Goal: Contribute content: Add original content to the website for others to see

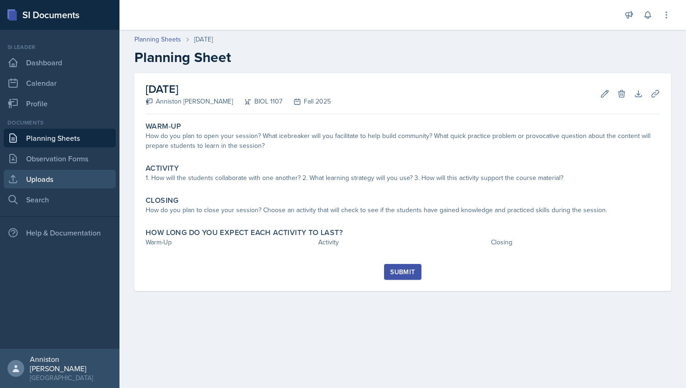
click at [51, 178] on link "Uploads" at bounding box center [60, 179] width 112 height 19
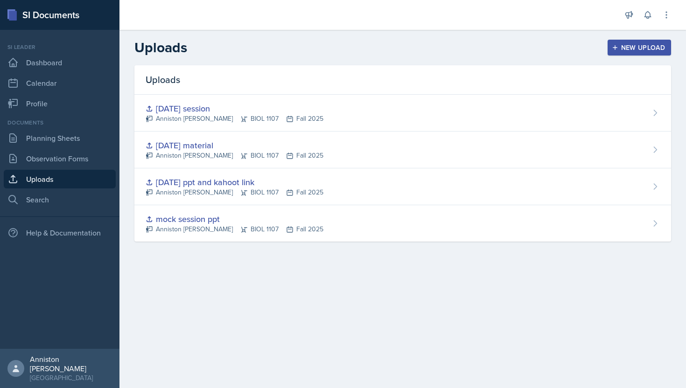
click at [649, 48] on div "New Upload" at bounding box center [640, 47] width 52 height 7
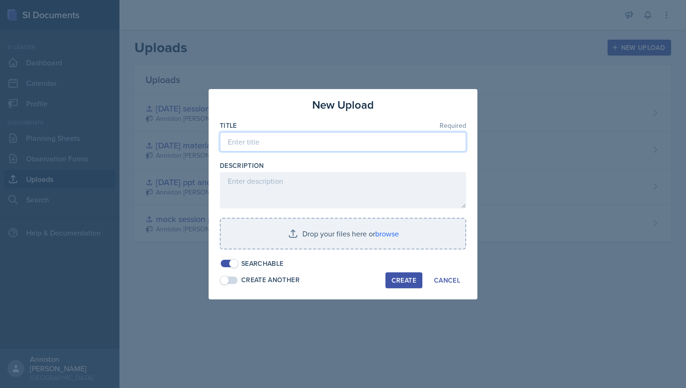
click at [410, 137] on input at bounding box center [343, 142] width 247 height 20
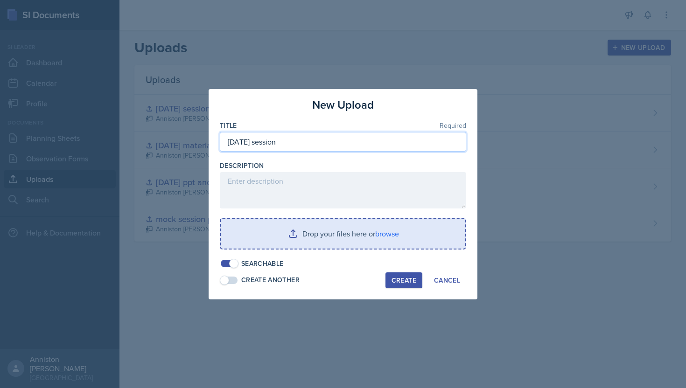
type input "[DATE] session"
click at [394, 226] on input "file" at bounding box center [343, 234] width 245 height 30
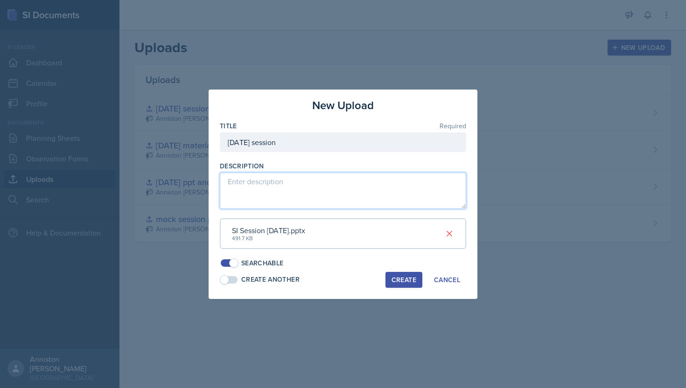
click at [315, 186] on textarea at bounding box center [343, 191] width 247 height 36
paste textarea "[URL][DOMAIN_NAME]"
click at [340, 199] on textarea "[URL][DOMAIN_NAME]" at bounding box center [343, 191] width 247 height 36
type textarea "[URL][DOMAIN_NAME]"
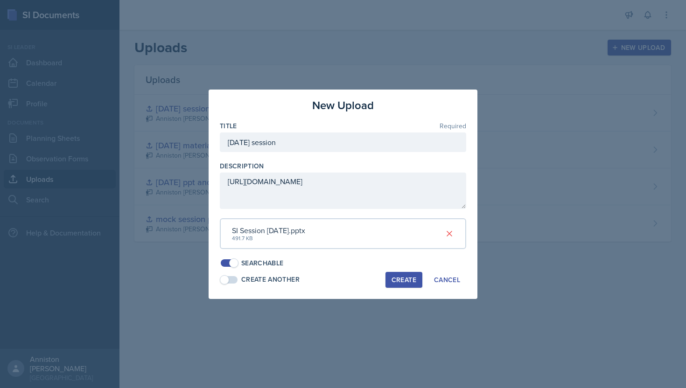
click at [401, 284] on div "Create" at bounding box center [404, 279] width 25 height 7
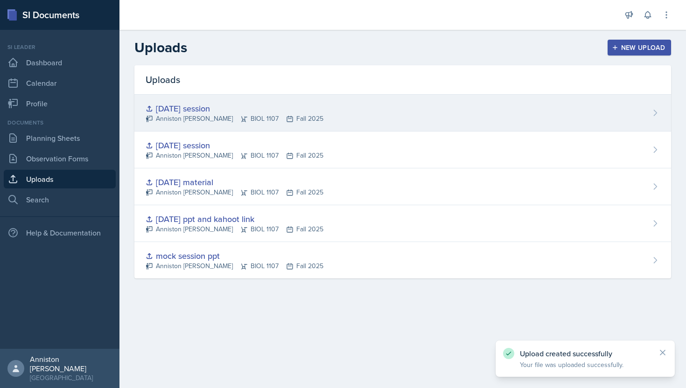
click at [212, 105] on div "[DATE] session" at bounding box center [235, 108] width 178 height 13
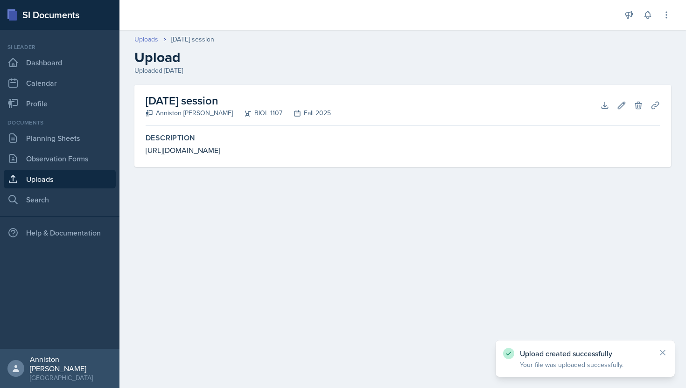
click at [150, 37] on link "Uploads" at bounding box center [146, 40] width 24 height 10
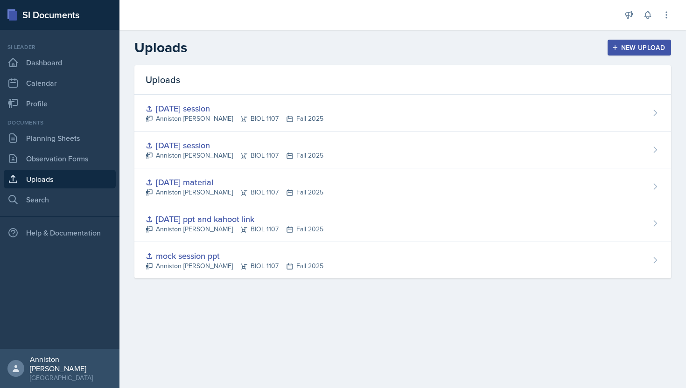
click at [330, 44] on div "Uploads New Upload" at bounding box center [403, 47] width 567 height 17
click at [76, 133] on link "Planning Sheets" at bounding box center [60, 138] width 112 height 19
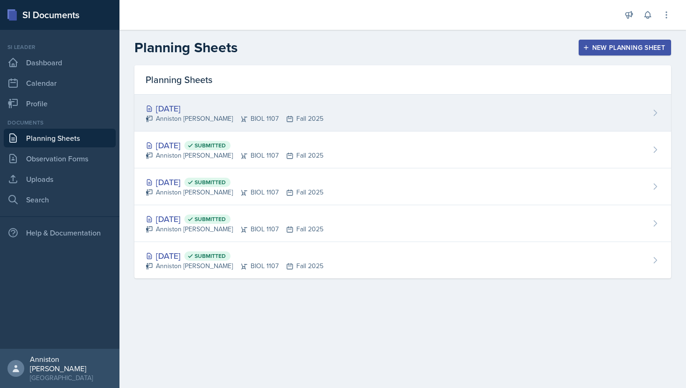
click at [209, 109] on div "[DATE]" at bounding box center [235, 108] width 178 height 13
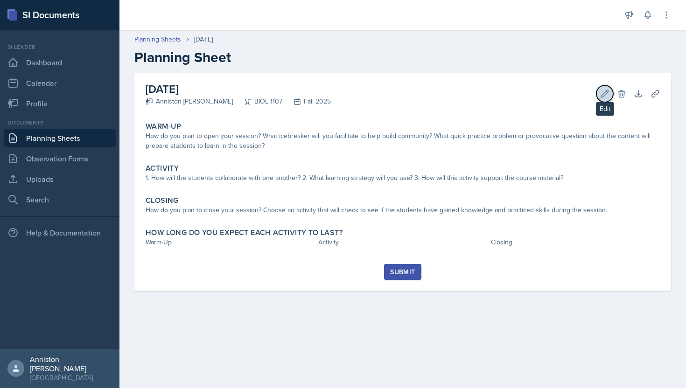
click at [606, 94] on icon at bounding box center [605, 93] width 7 height 7
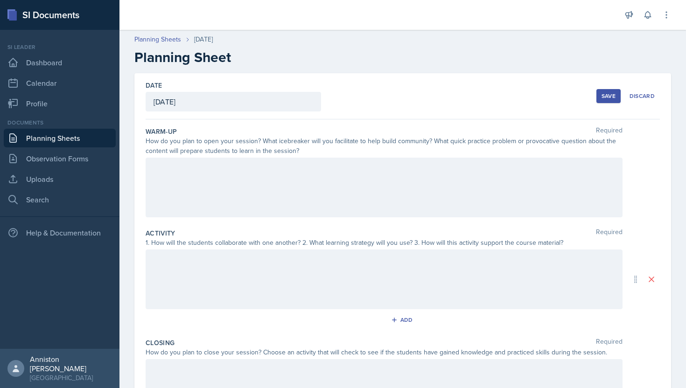
click at [443, 182] on div at bounding box center [384, 188] width 477 height 60
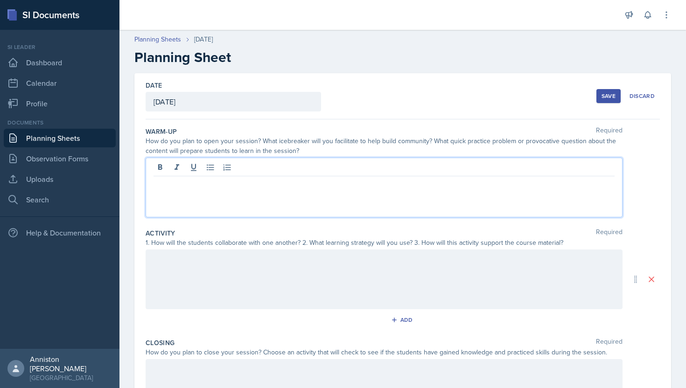
click at [440, 287] on div at bounding box center [384, 280] width 477 height 60
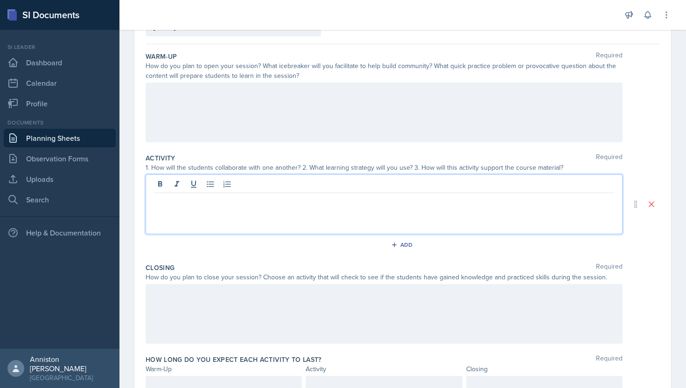
click at [440, 287] on div at bounding box center [384, 314] width 477 height 60
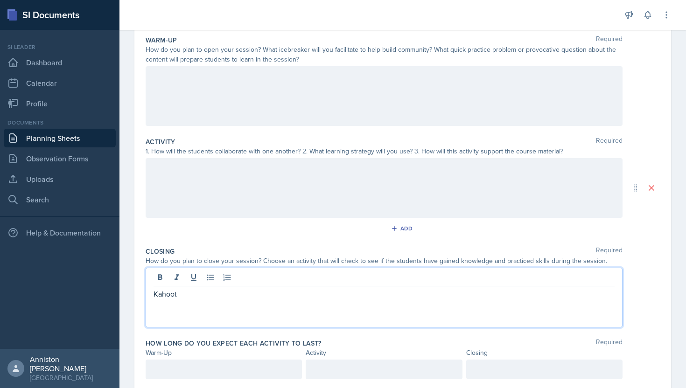
click at [438, 240] on div "Activity Required 1. How will the students collaborate with one another? 2. Wha…" at bounding box center [403, 189] width 514 height 110
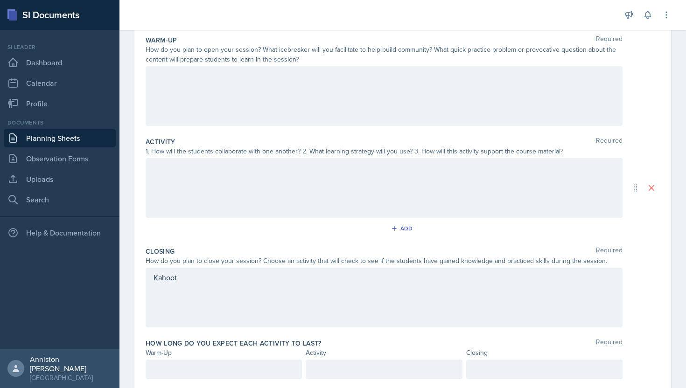
scroll to position [120, 0]
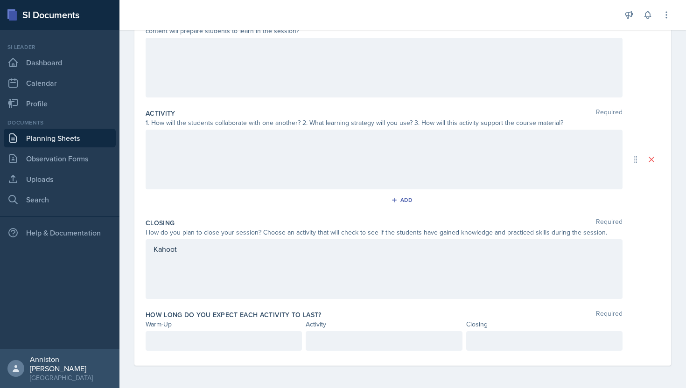
click at [530, 343] on p at bounding box center [544, 341] width 141 height 11
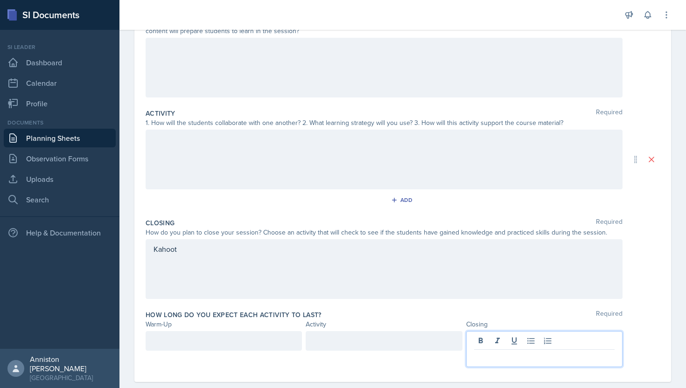
scroll to position [136, 0]
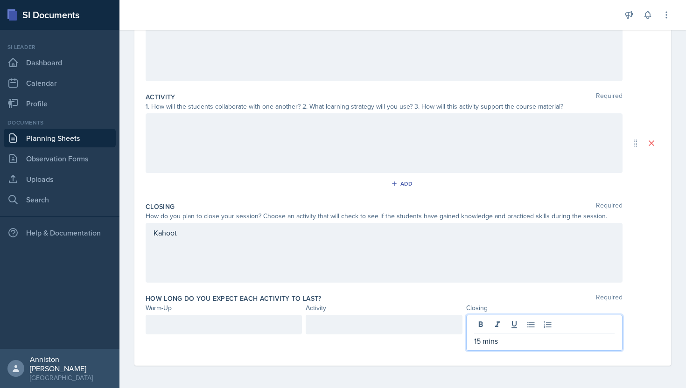
click at [213, 323] on div at bounding box center [224, 325] width 156 height 20
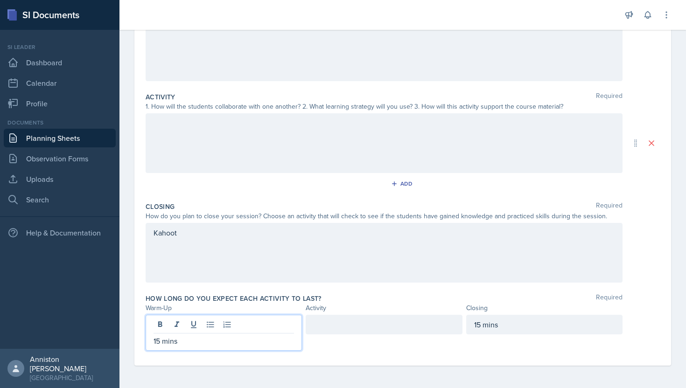
click at [390, 284] on div "Closing Required How do you plan to close your session? Choose an activity that…" at bounding box center [403, 244] width 514 height 92
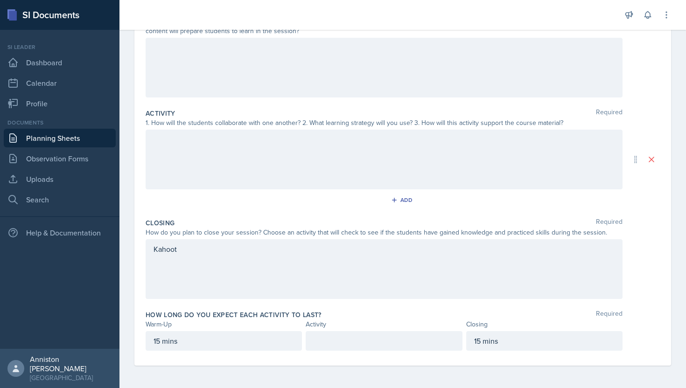
click at [377, 345] on p at bounding box center [384, 341] width 141 height 11
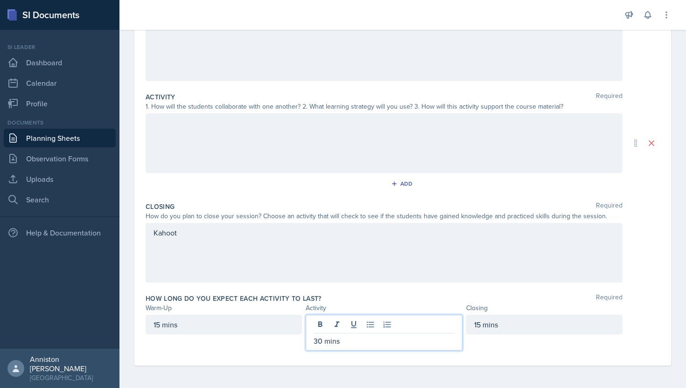
click at [398, 286] on div "Closing Required How do you plan to close your session? Choose an activity that…" at bounding box center [403, 244] width 514 height 92
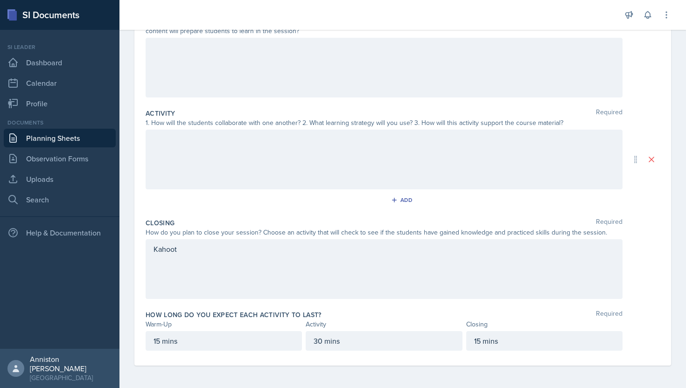
click at [653, 243] on div "Kahoot" at bounding box center [403, 269] width 514 height 60
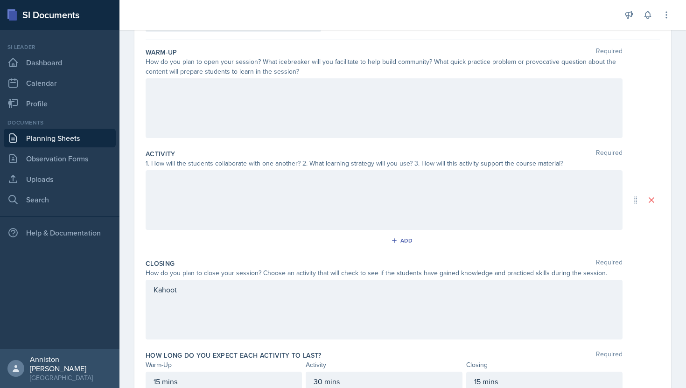
scroll to position [0, 0]
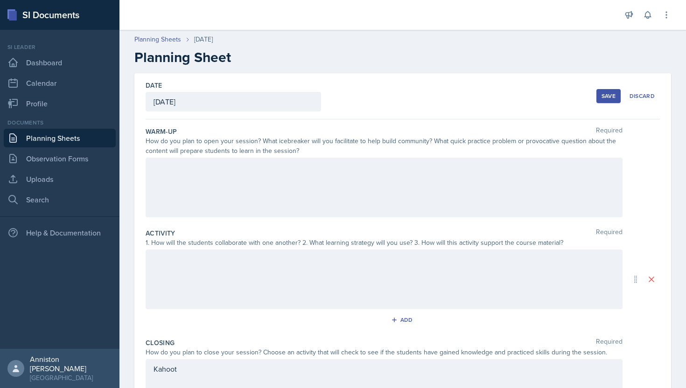
click at [609, 95] on div "Save" at bounding box center [609, 95] width 14 height 7
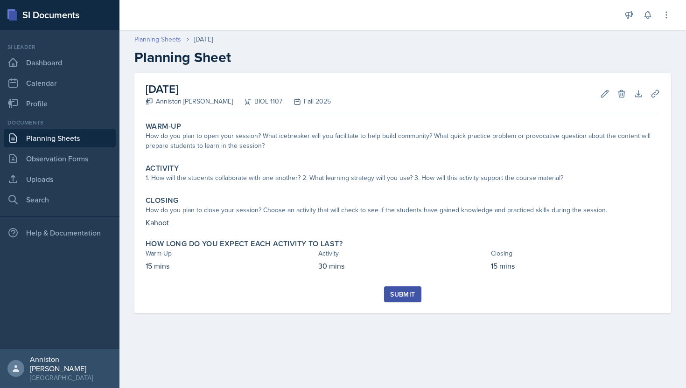
click at [176, 41] on link "Planning Sheets" at bounding box center [157, 40] width 47 height 10
